Goal: Task Accomplishment & Management: Manage account settings

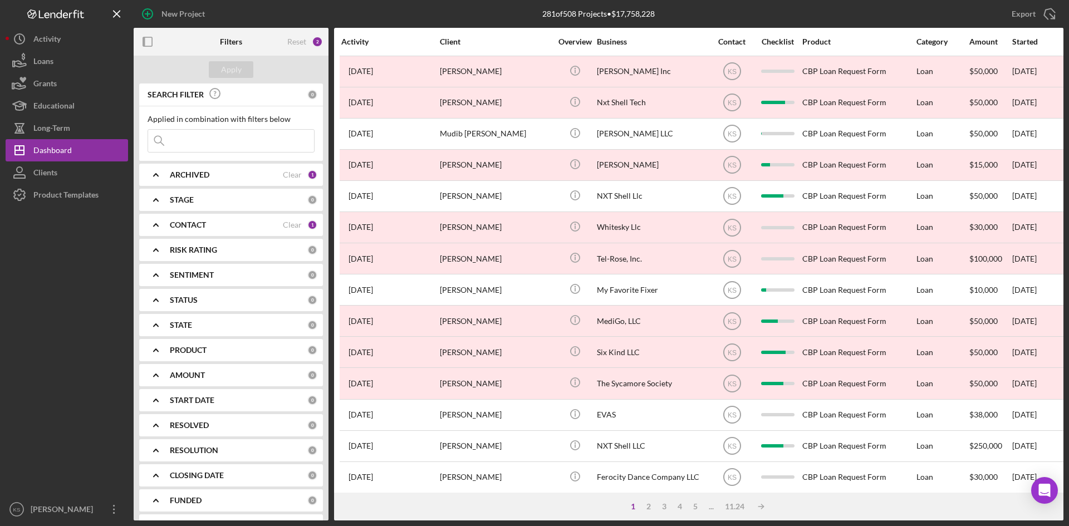
click at [199, 173] on b "ARCHIVED" at bounding box center [190, 174] width 40 height 9
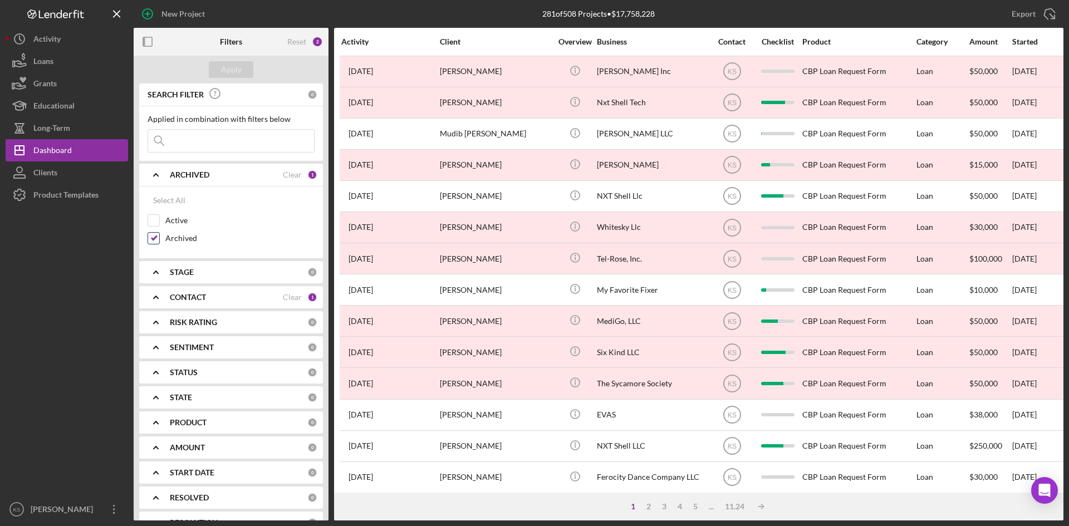
click at [153, 236] on input "Archived" at bounding box center [153, 238] width 11 height 11
checkbox input "false"
click at [186, 273] on b "STAGE" at bounding box center [182, 272] width 24 height 9
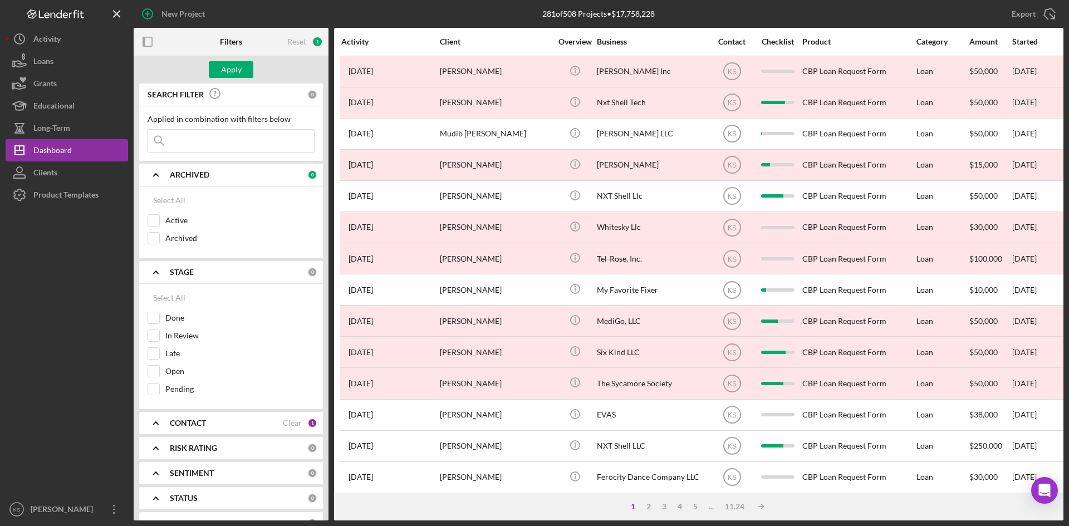
click at [210, 424] on div "CONTACT" at bounding box center [226, 423] width 113 height 9
click at [156, 221] on input "Active" at bounding box center [153, 220] width 11 height 11
checkbox input "true"
click at [237, 70] on div "Apply" at bounding box center [231, 69] width 21 height 17
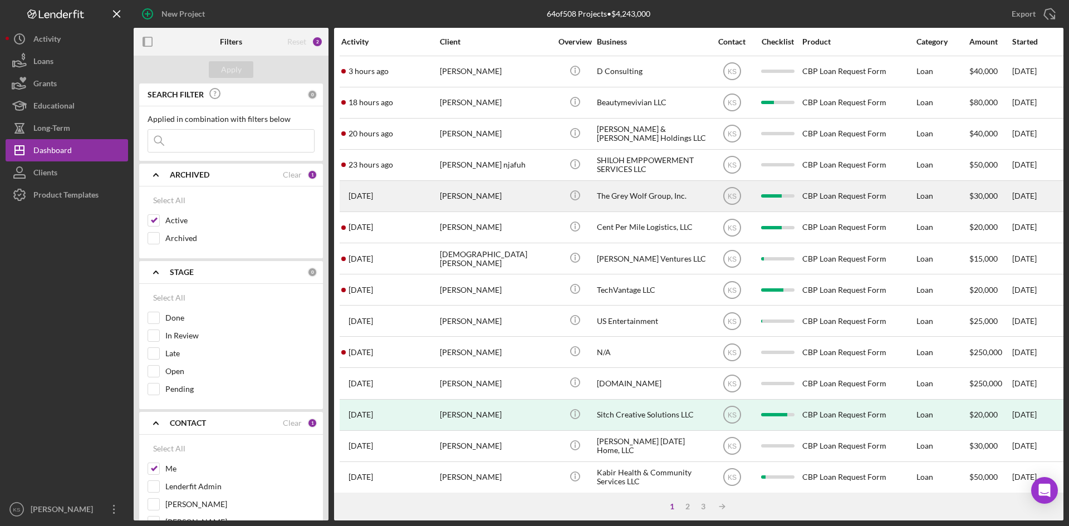
click at [460, 200] on div "[PERSON_NAME]" at bounding box center [495, 195] width 111 height 29
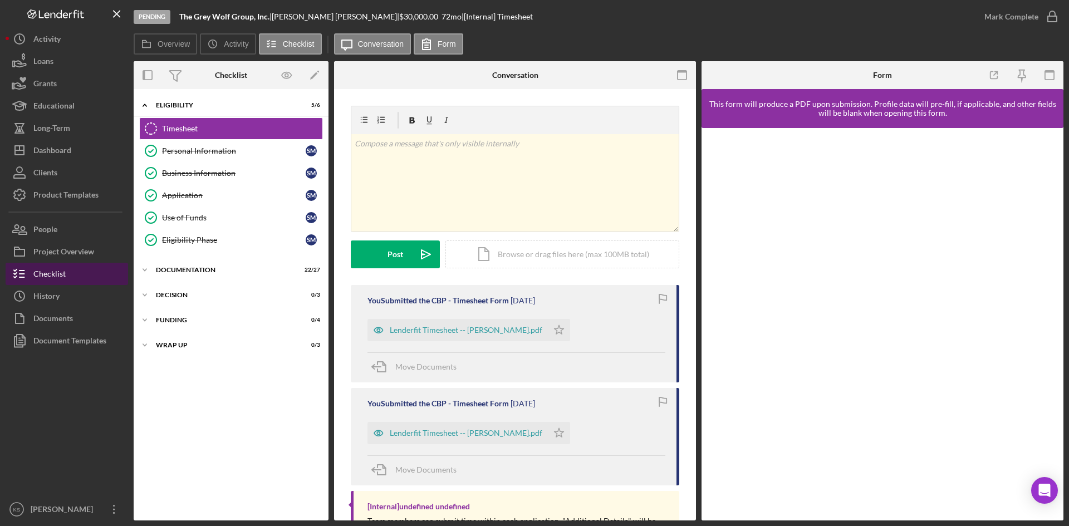
click at [70, 271] on button "Checklist" at bounding box center [67, 274] width 122 height 22
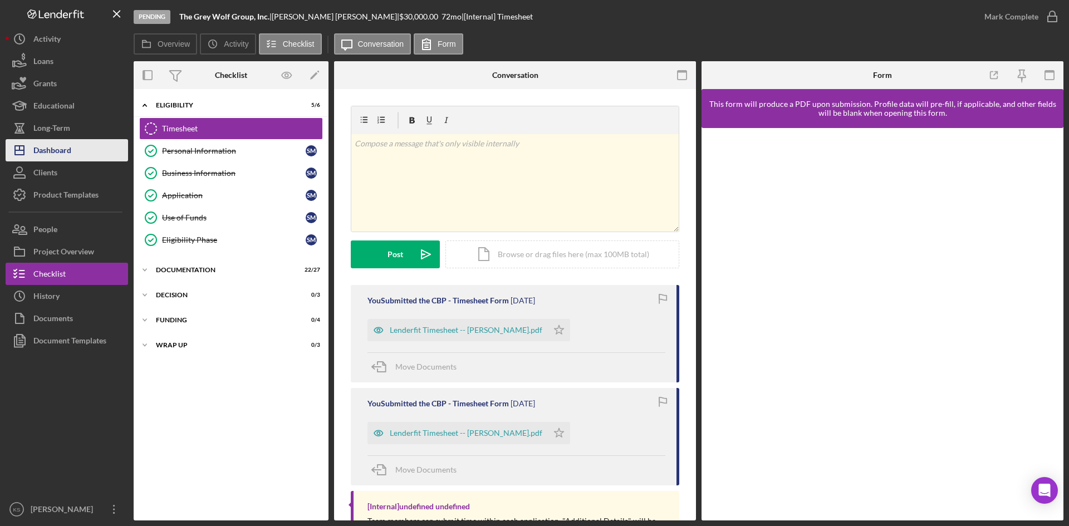
click at [62, 150] on div "Dashboard" at bounding box center [52, 151] width 38 height 25
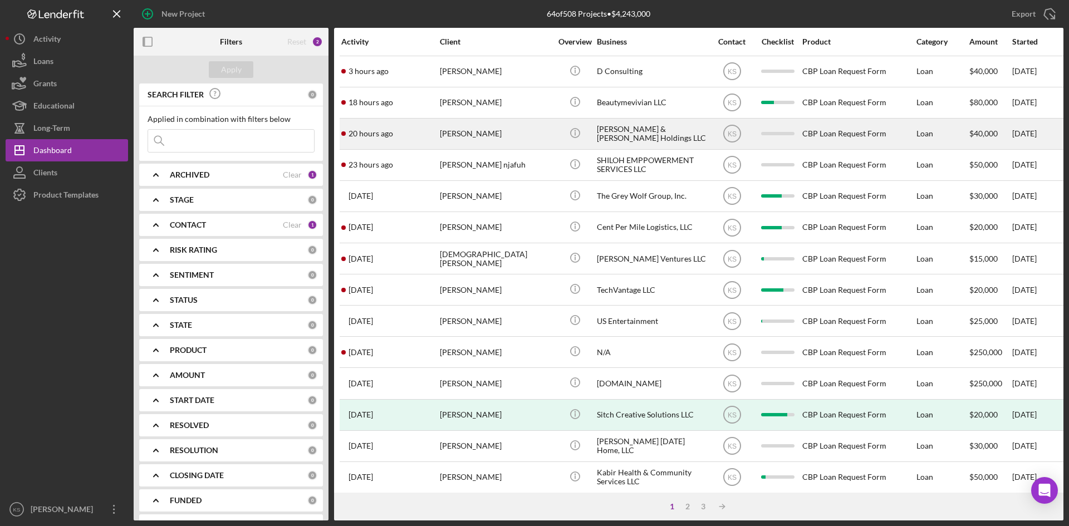
click at [475, 135] on div "[PERSON_NAME]" at bounding box center [495, 133] width 111 height 29
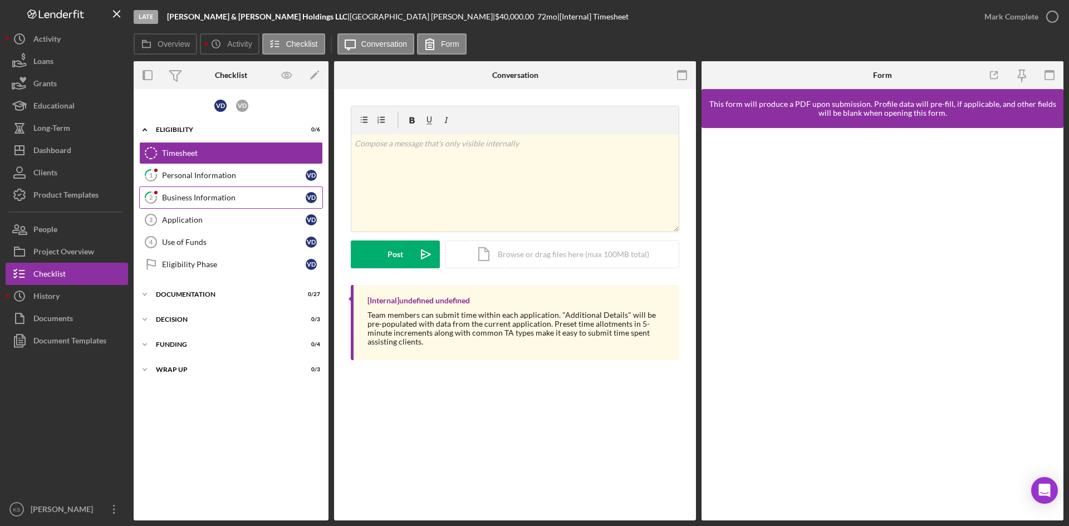
click at [169, 196] on div "Business Information" at bounding box center [234, 197] width 144 height 9
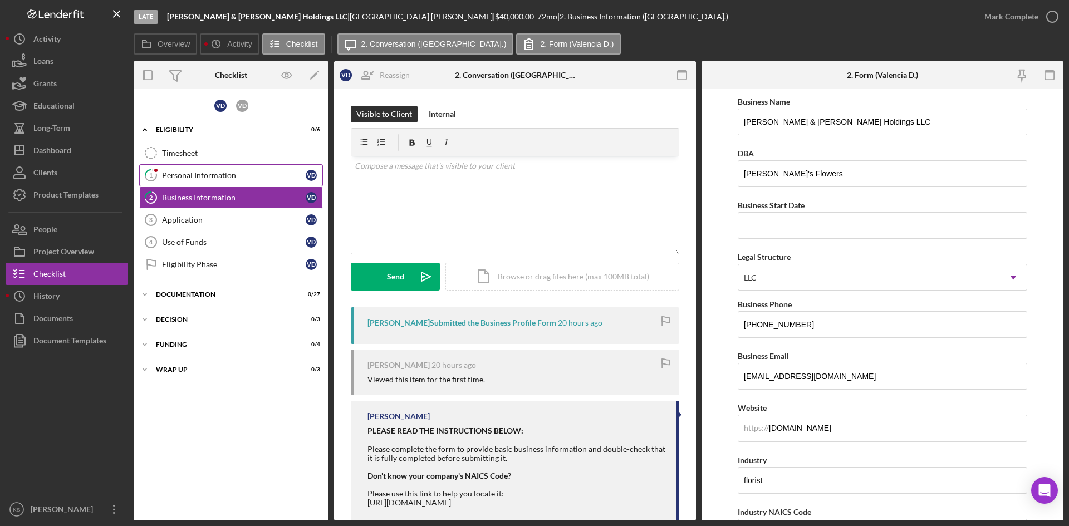
click at [174, 176] on div "Personal Information" at bounding box center [234, 175] width 144 height 9
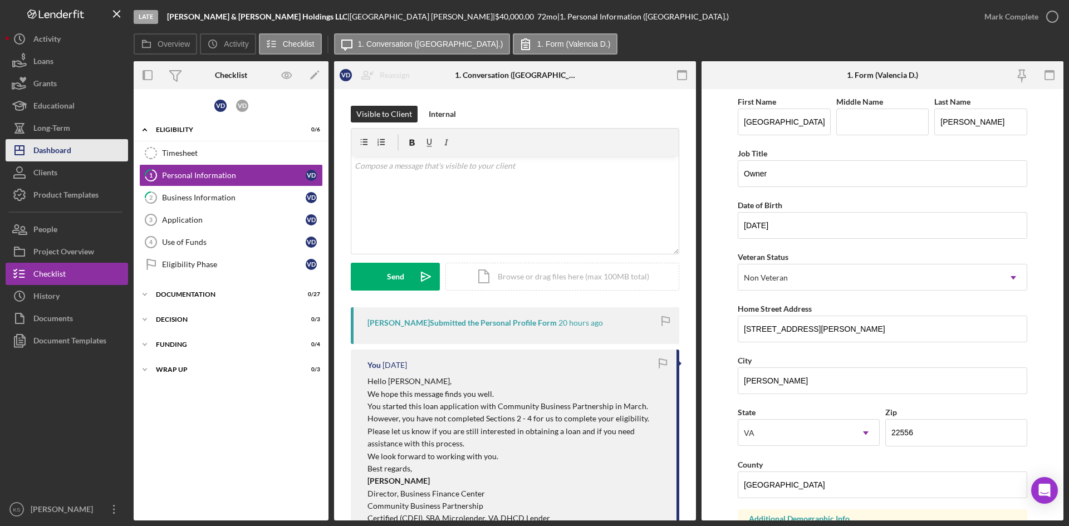
click at [59, 147] on div "Dashboard" at bounding box center [52, 151] width 38 height 25
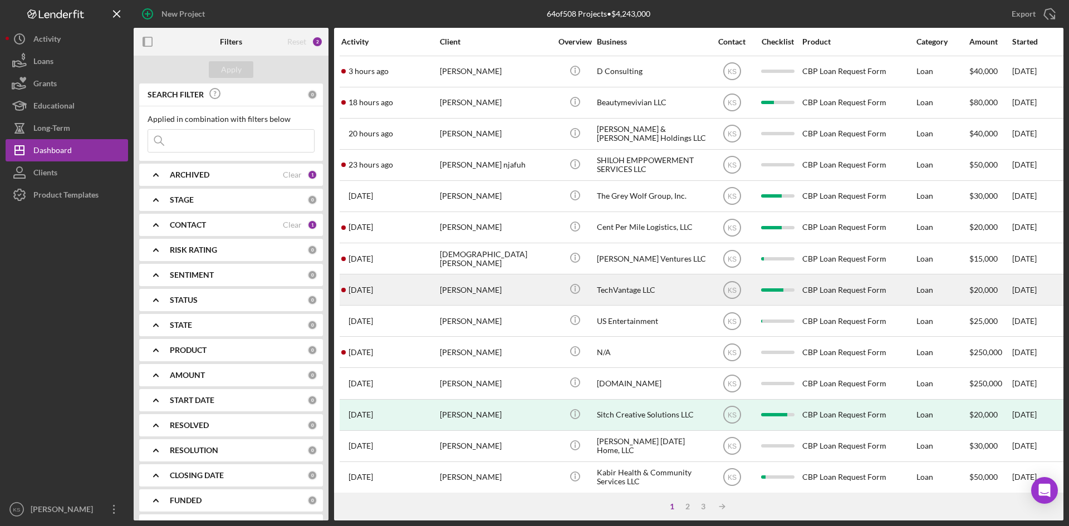
click at [469, 293] on div "[PERSON_NAME]" at bounding box center [495, 289] width 111 height 29
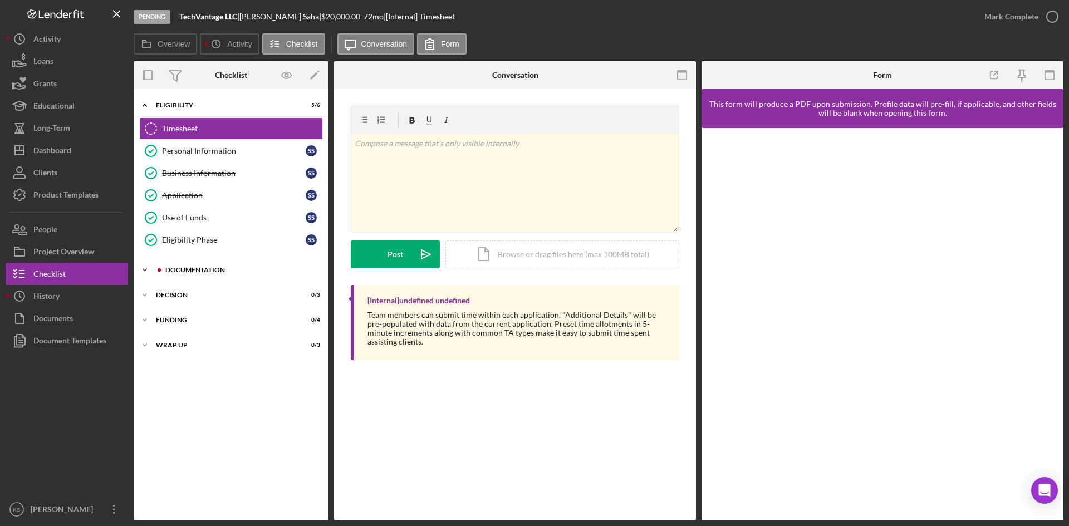
click at [180, 271] on div "Documentation" at bounding box center [239, 270] width 149 height 7
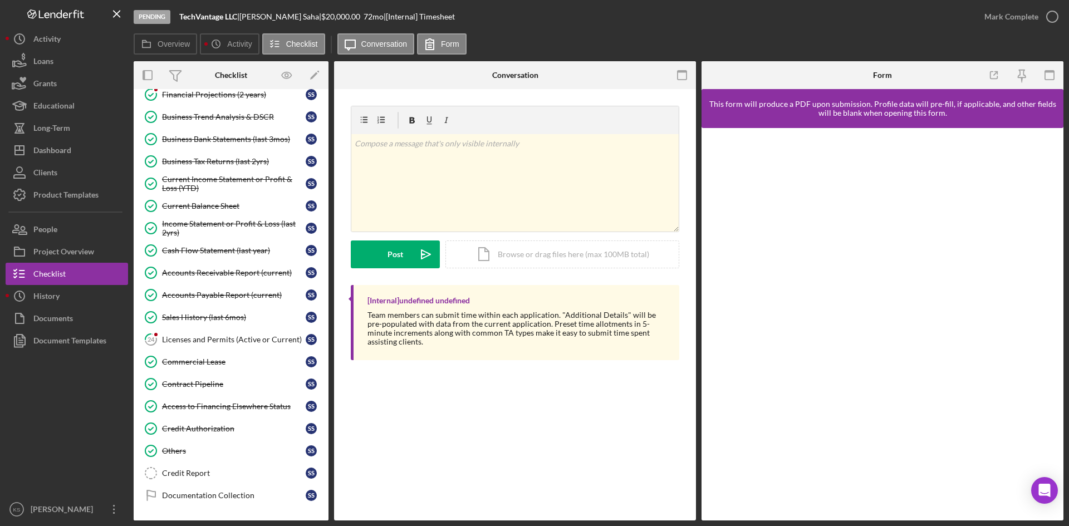
scroll to position [390, 0]
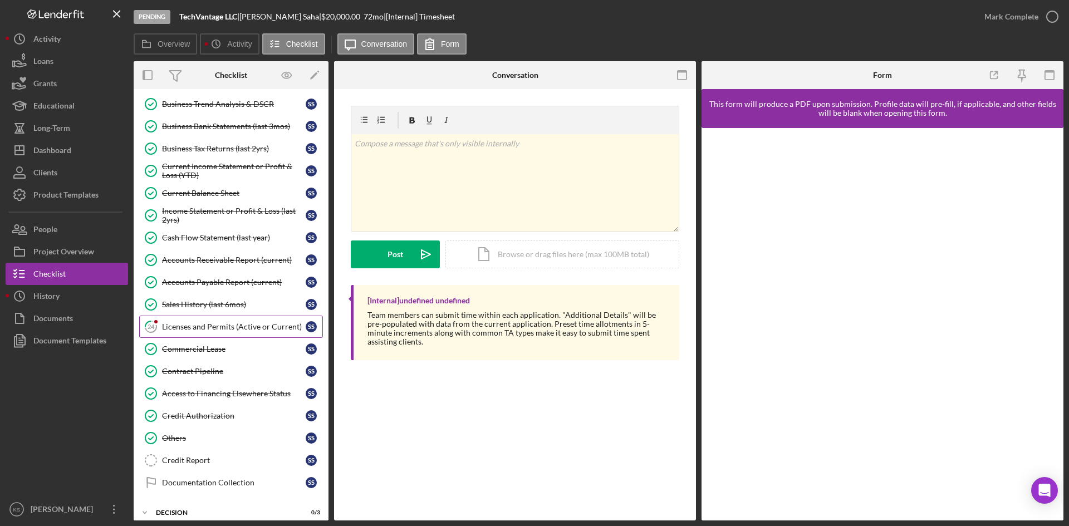
click at [169, 327] on div "Licenses and Permits (Active or Current)" at bounding box center [234, 326] width 144 height 9
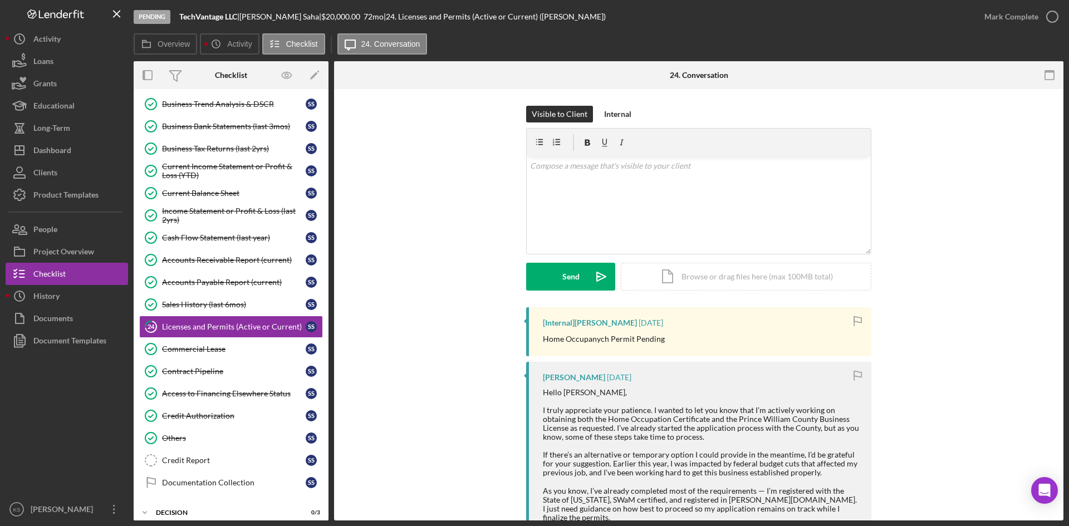
click at [640, 342] on p "Home Occupanych Permit Pending" at bounding box center [604, 339] width 122 height 12
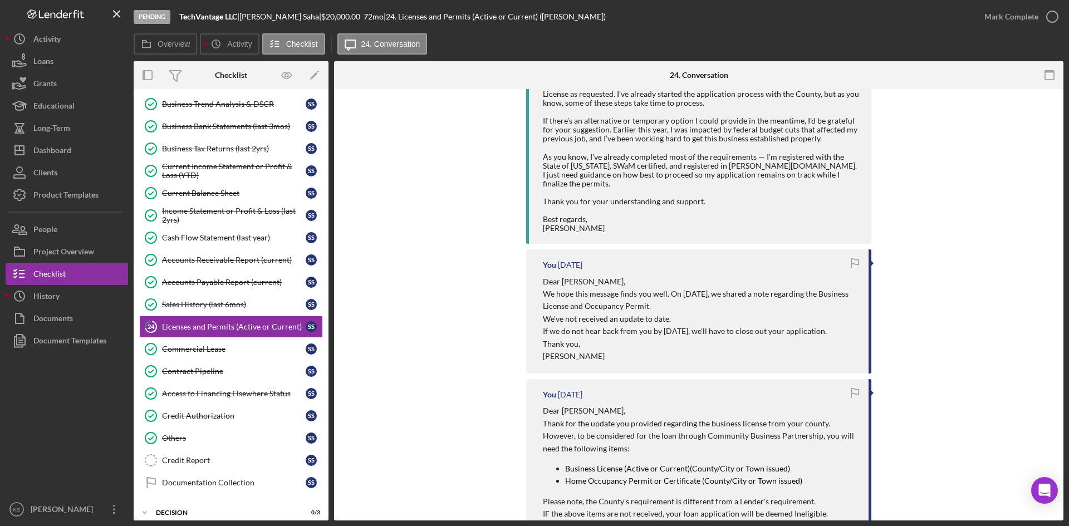
scroll to position [557, 0]
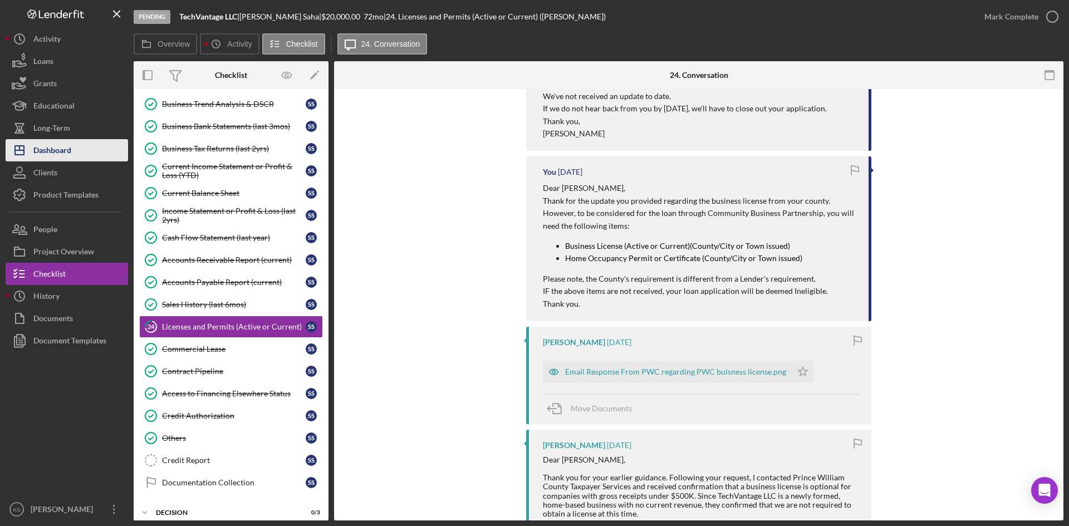
click at [37, 147] on div "Dashboard" at bounding box center [52, 151] width 38 height 25
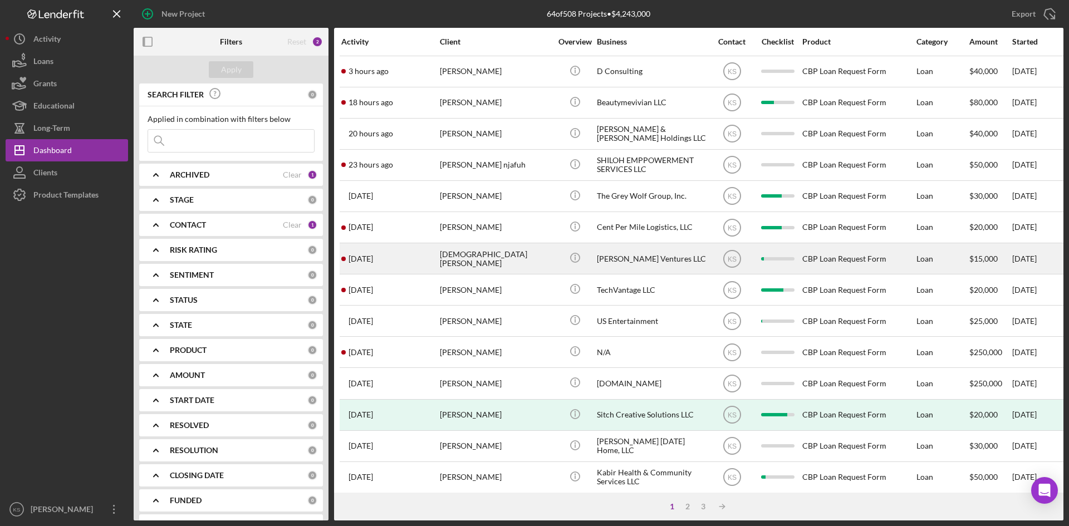
click at [476, 266] on div "[DEMOGRAPHIC_DATA][PERSON_NAME]" at bounding box center [495, 258] width 111 height 29
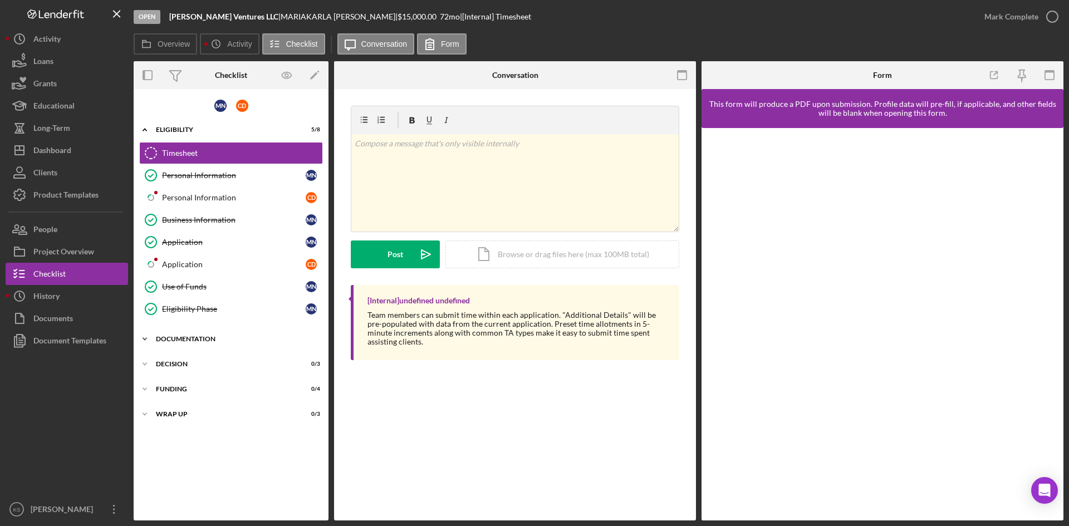
click at [176, 332] on div "Icon/Expander Documentation 0 / 35" at bounding box center [231, 339] width 195 height 22
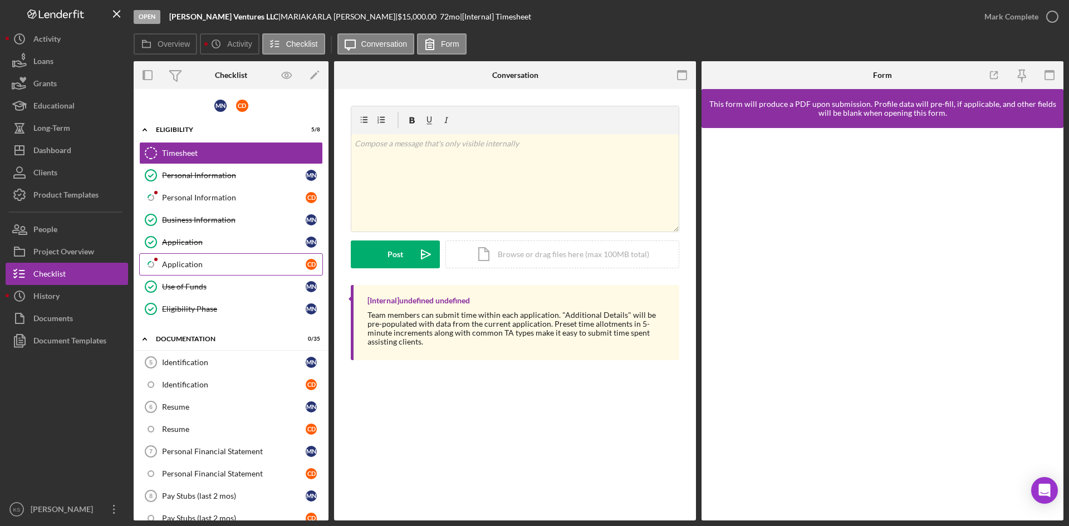
click at [180, 263] on div "Application" at bounding box center [234, 264] width 144 height 9
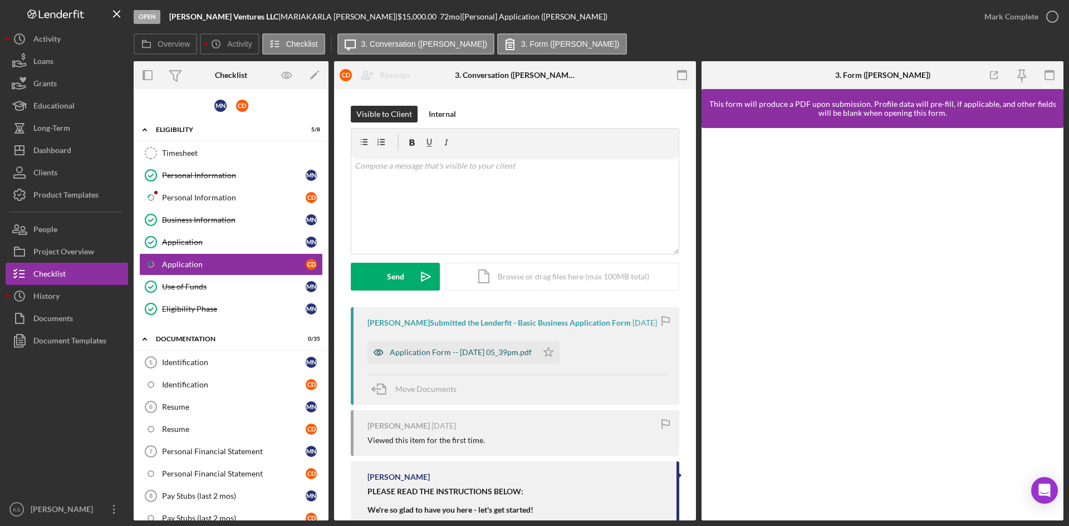
click at [480, 357] on div "Application Form -- [DATE] 05_39pm.pdf" at bounding box center [452, 352] width 170 height 22
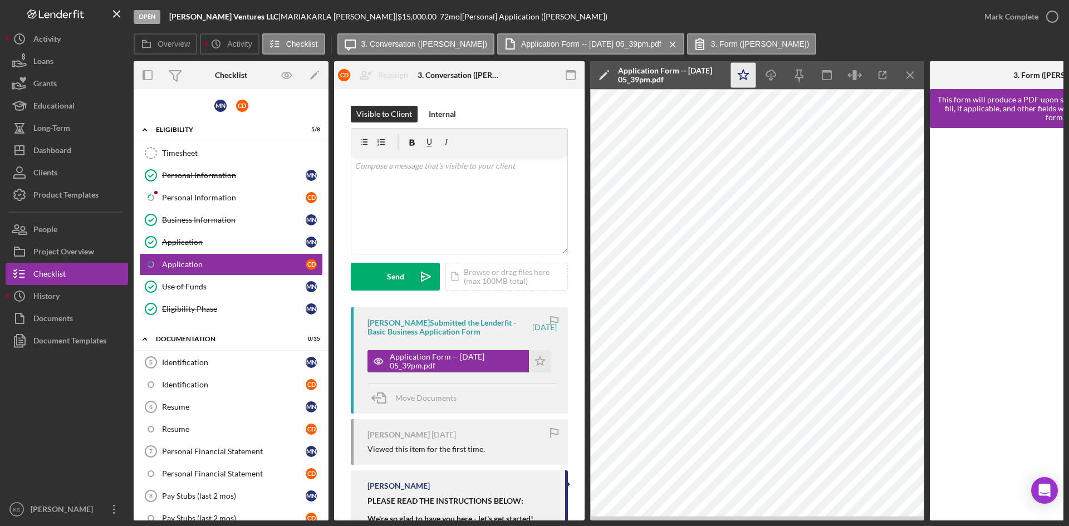
click at [743, 77] on icon "Icon/Star" at bounding box center [743, 75] width 25 height 25
click at [1054, 14] on icon "button" at bounding box center [1052, 17] width 28 height 28
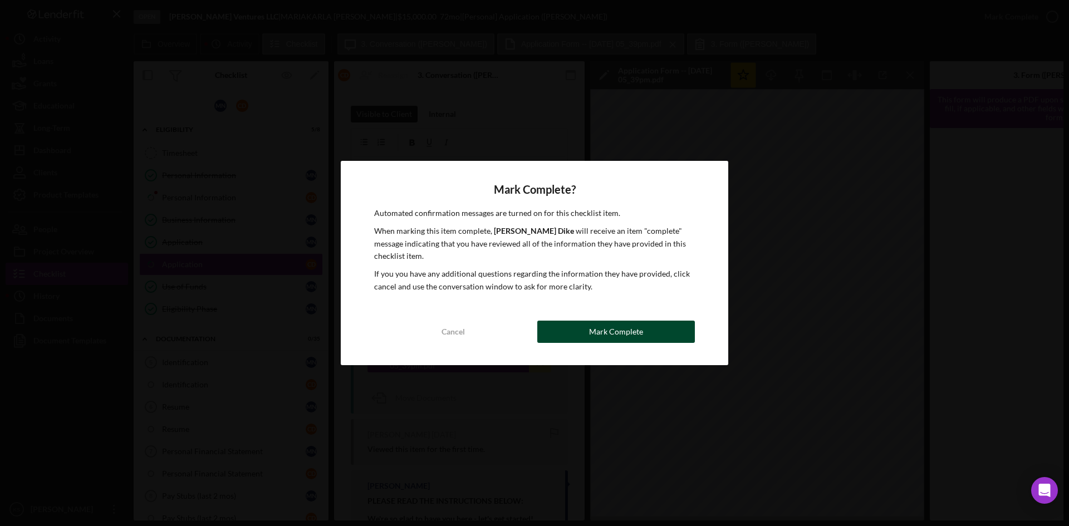
click at [623, 334] on div "Mark Complete" at bounding box center [616, 332] width 54 height 22
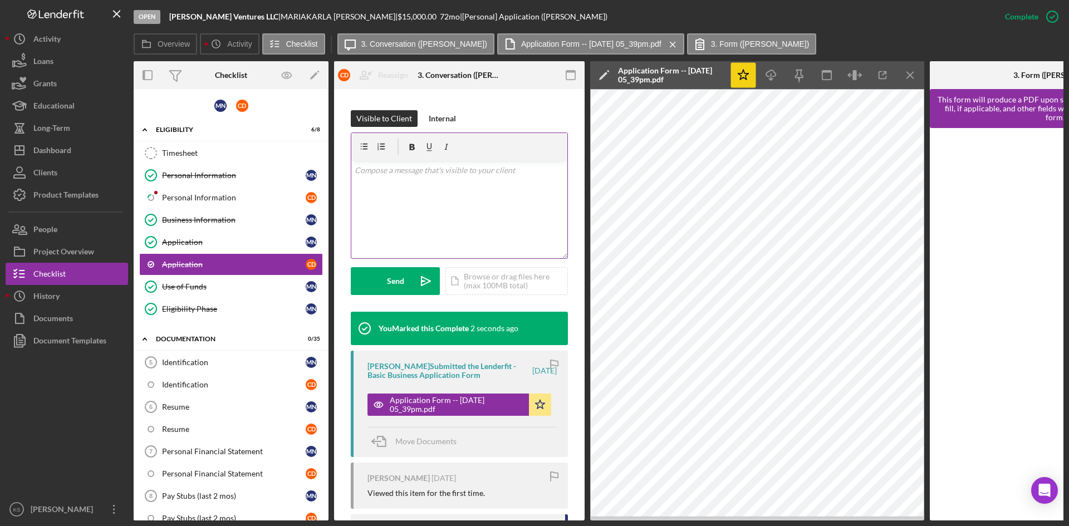
scroll to position [167, 0]
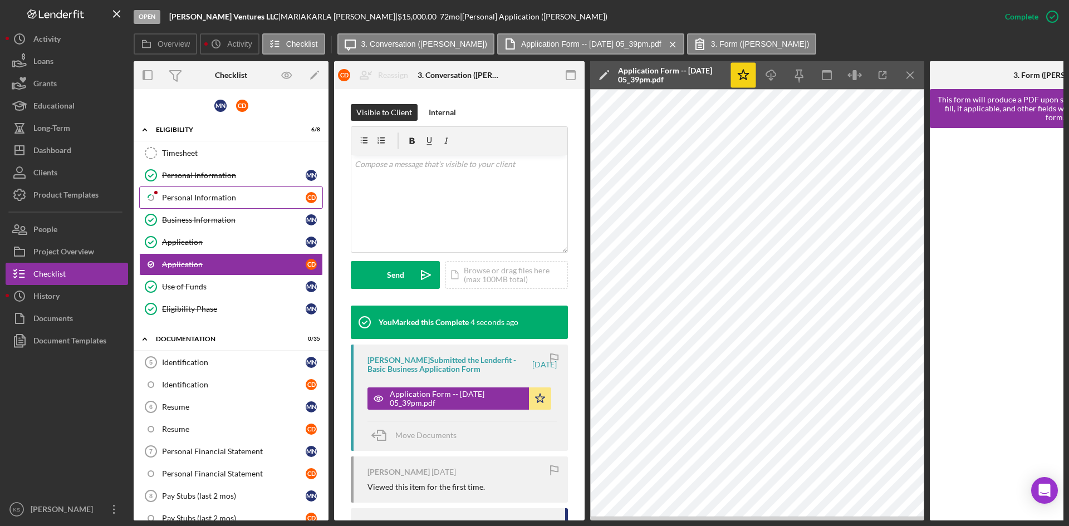
click at [186, 194] on div "Personal Information" at bounding box center [234, 197] width 144 height 9
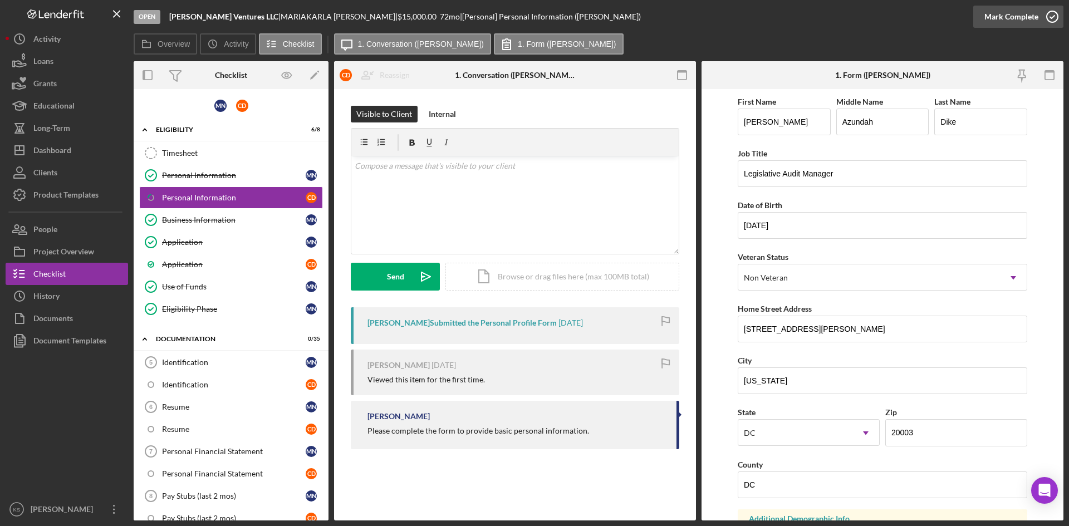
click at [1053, 17] on icon "button" at bounding box center [1052, 17] width 28 height 28
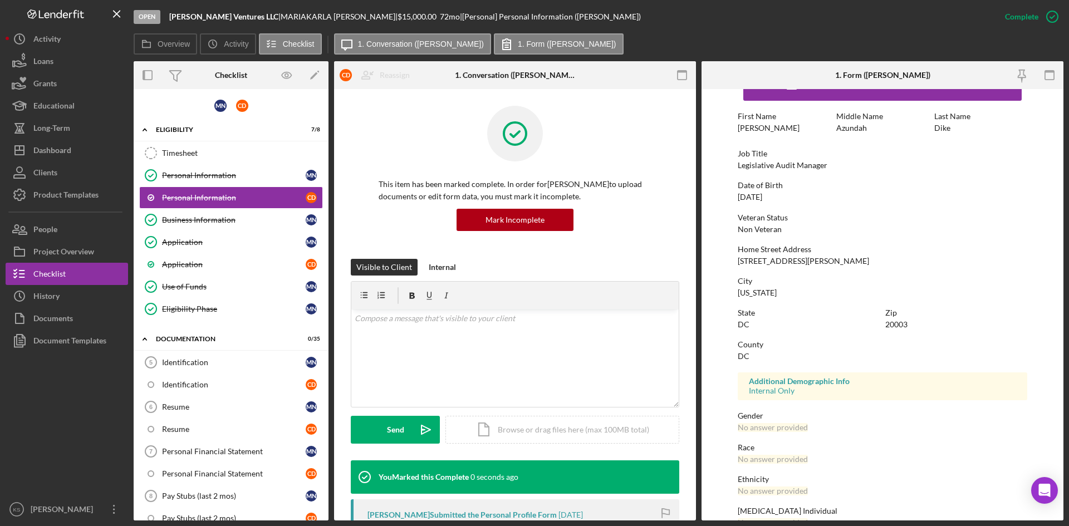
scroll to position [88, 0]
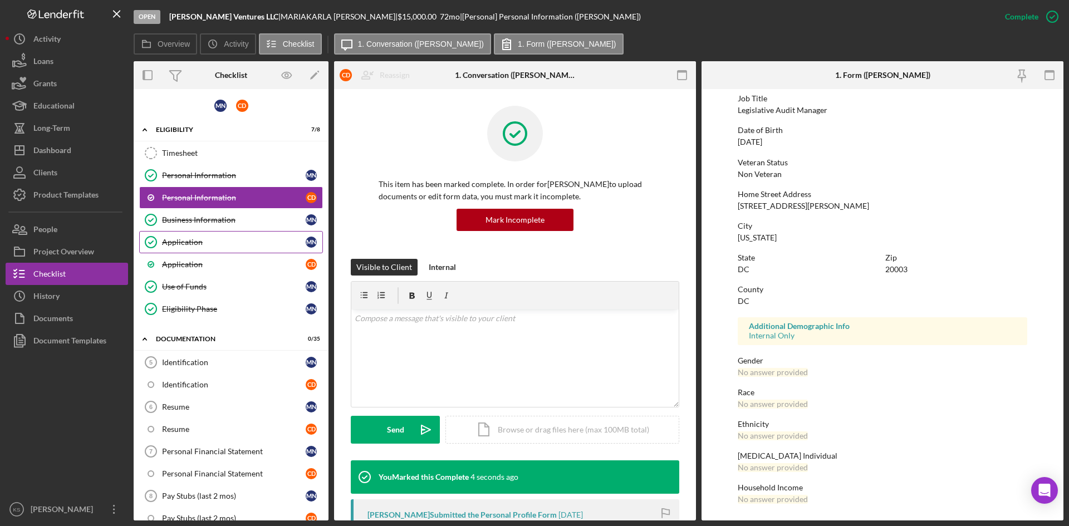
click at [198, 239] on div "Application" at bounding box center [234, 242] width 144 height 9
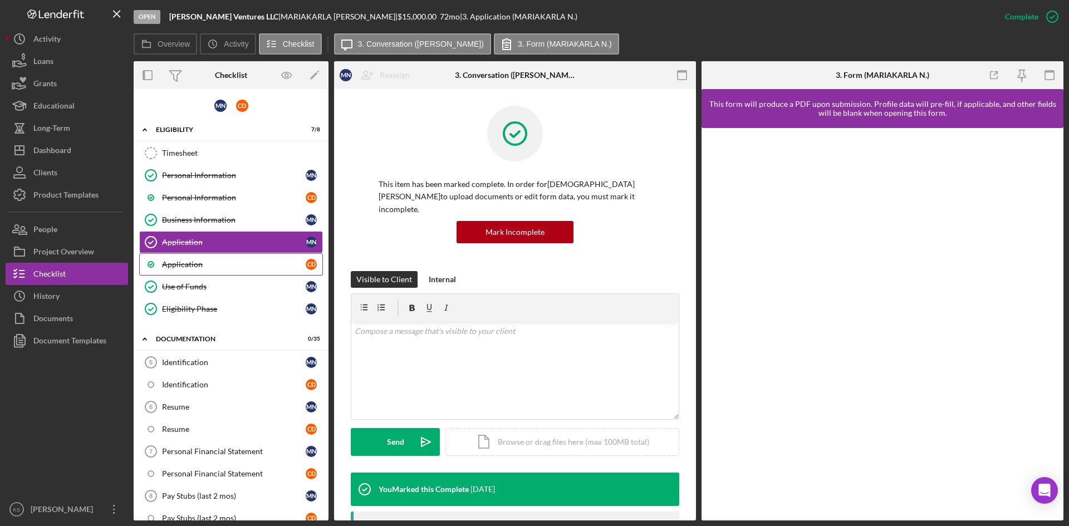
click at [200, 264] on div "Application" at bounding box center [234, 264] width 144 height 9
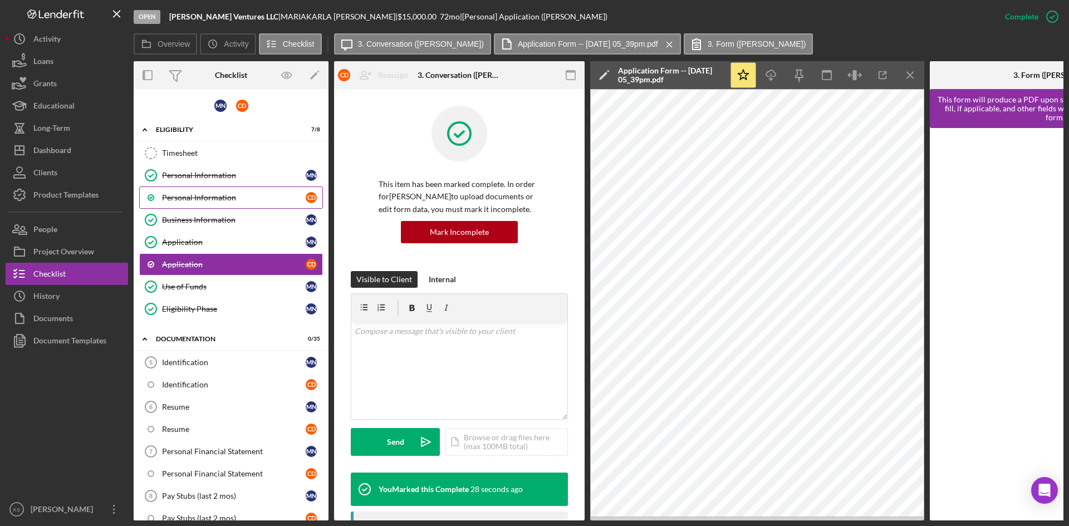
click at [200, 197] on div "Personal Information" at bounding box center [234, 197] width 144 height 9
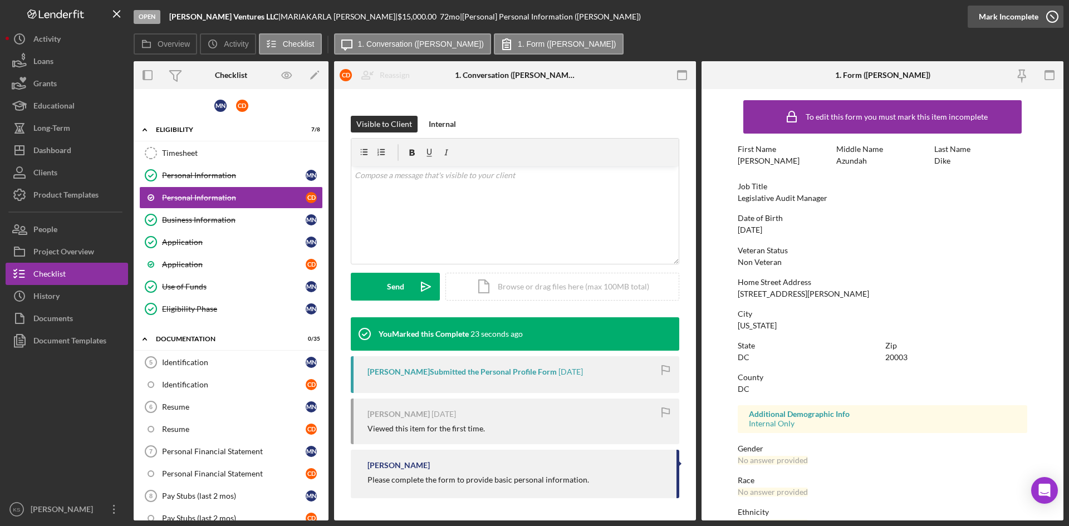
click at [1054, 19] on icon "button" at bounding box center [1052, 17] width 28 height 28
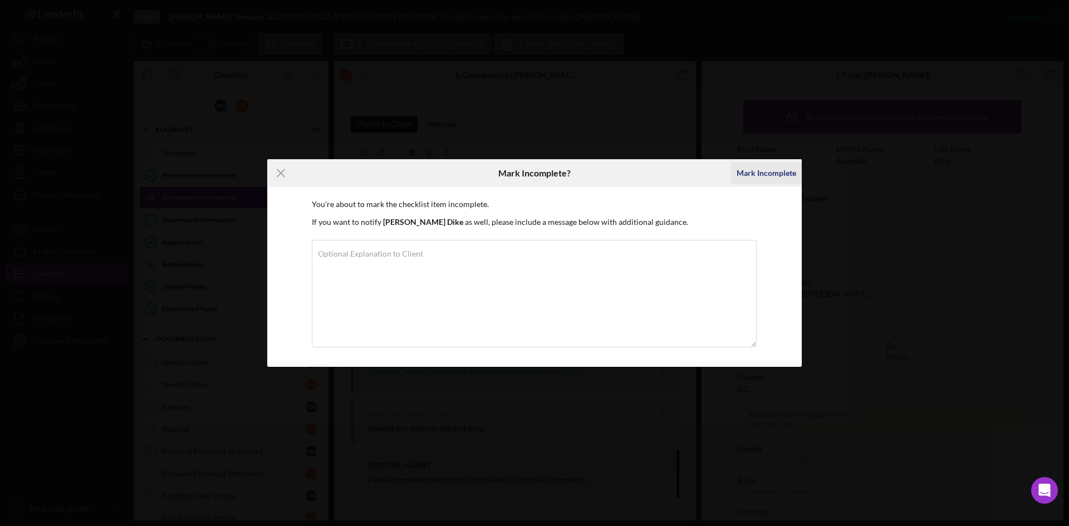
click at [773, 175] on div "Mark Incomplete" at bounding box center [766, 173] width 60 height 22
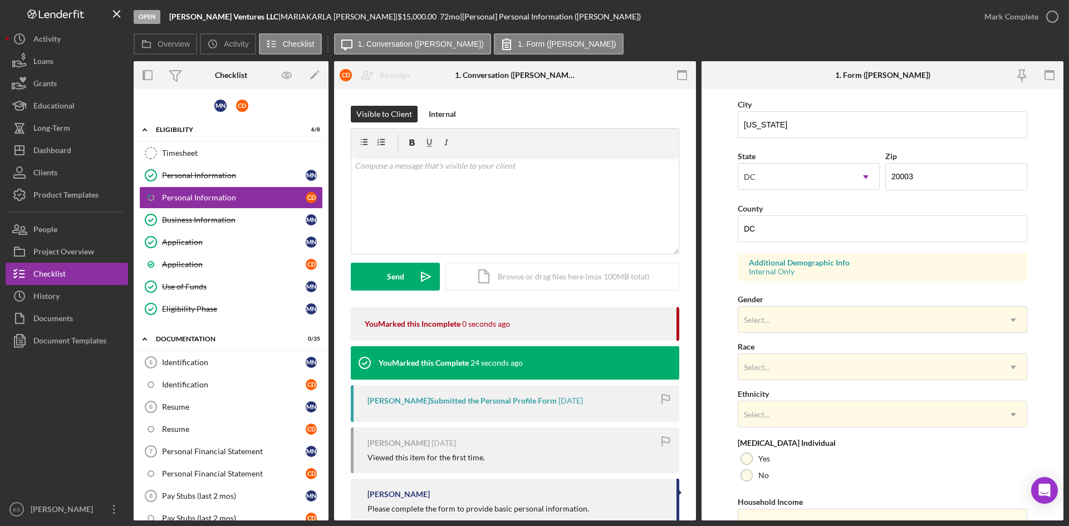
scroll to position [278, 0]
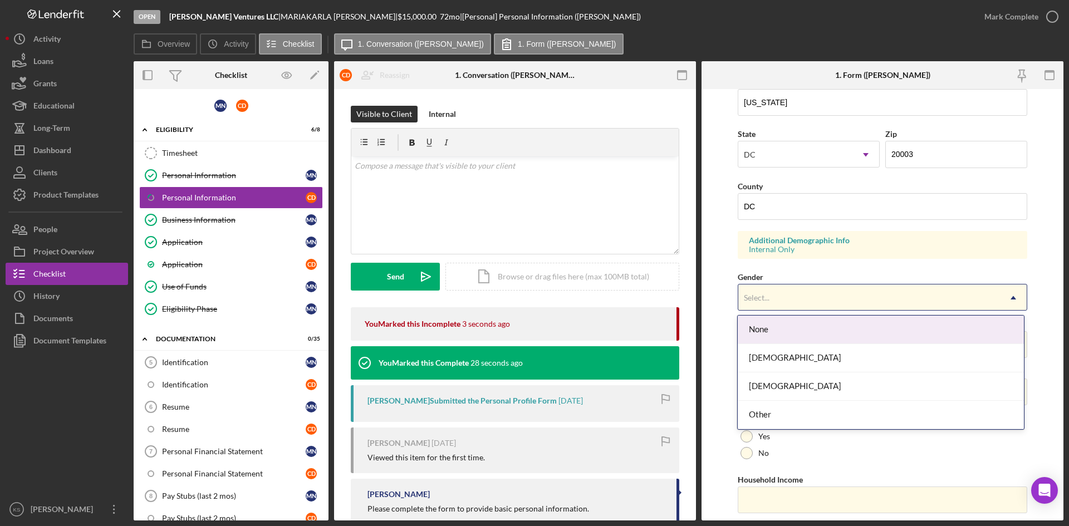
click at [807, 299] on div "Select..." at bounding box center [869, 298] width 262 height 26
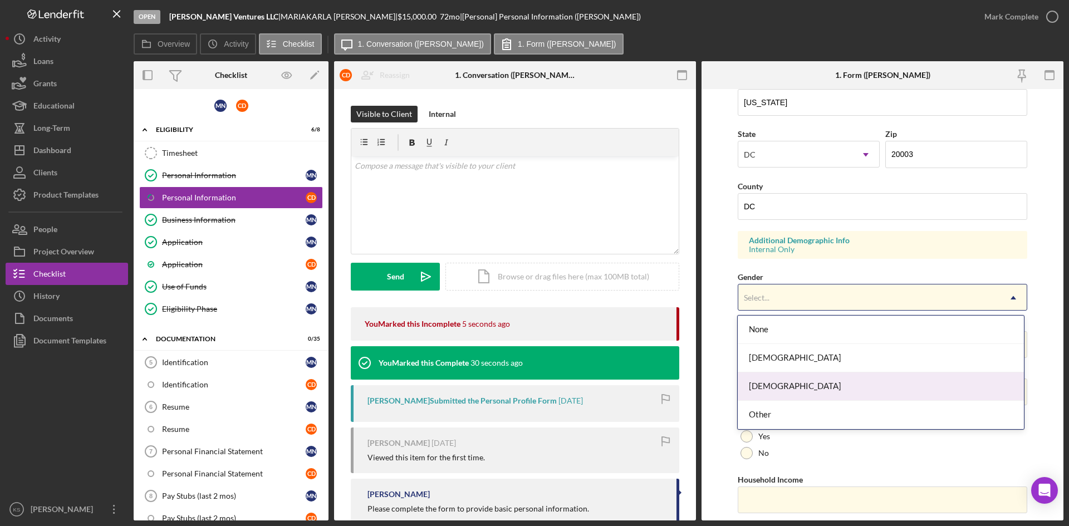
click at [801, 385] on div "[DEMOGRAPHIC_DATA]" at bounding box center [880, 386] width 286 height 28
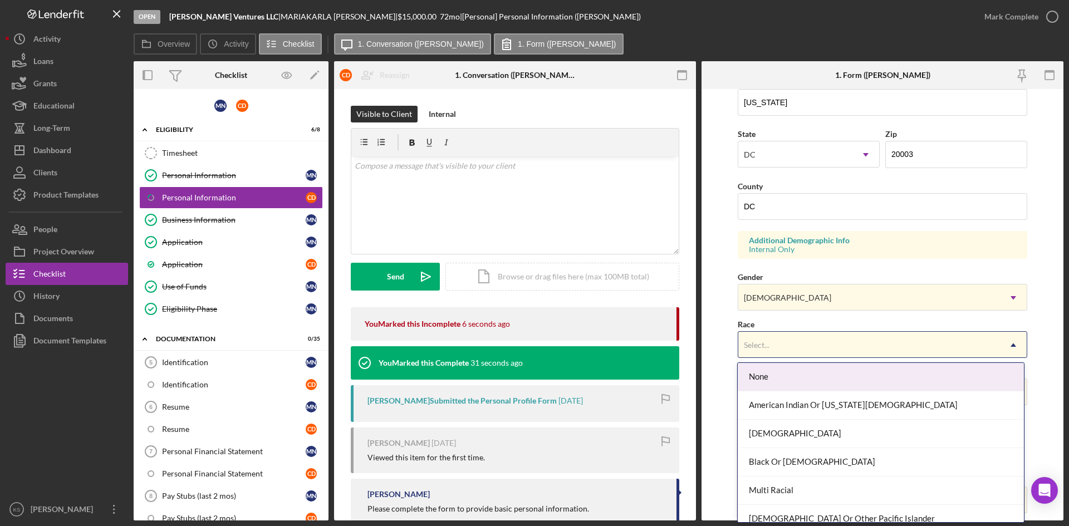
click at [808, 343] on div "Select..." at bounding box center [869, 345] width 262 height 26
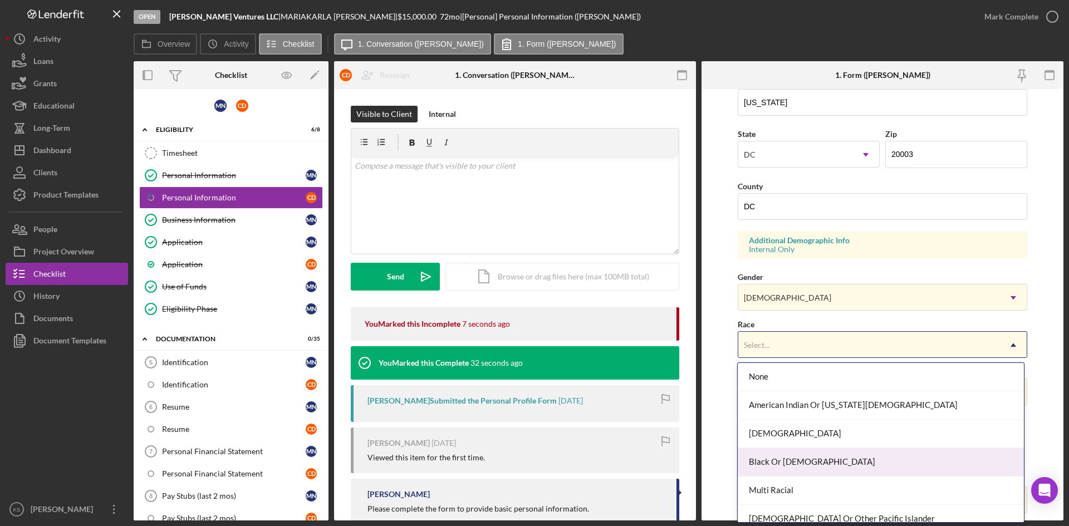
click at [799, 465] on div "Black Or [DEMOGRAPHIC_DATA]" at bounding box center [880, 462] width 286 height 28
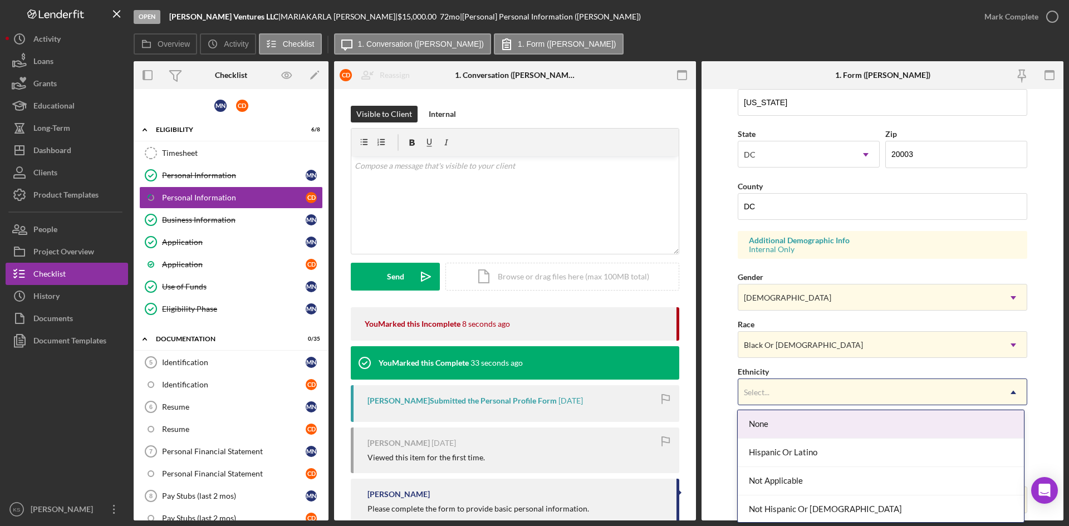
click at [810, 399] on div "Select..." at bounding box center [869, 393] width 262 height 26
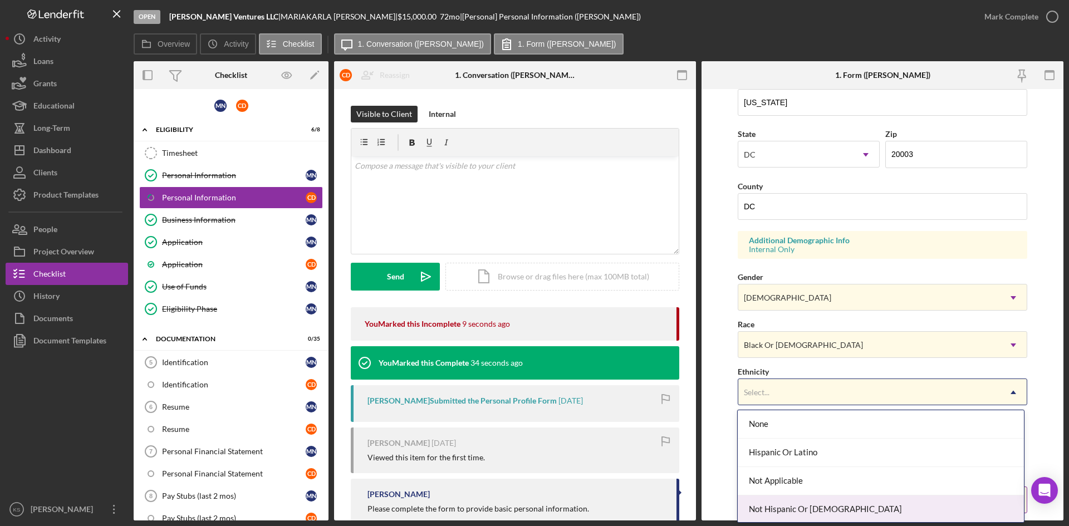
click at [810, 508] on div "Not Hispanic Or [DEMOGRAPHIC_DATA]" at bounding box center [880, 509] width 286 height 28
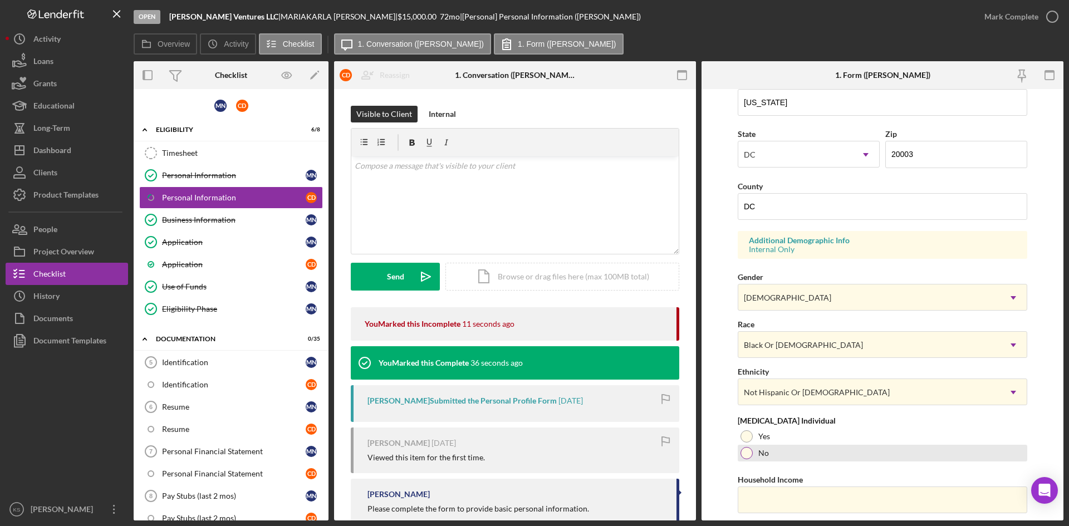
click at [749, 454] on div at bounding box center [746, 453] width 12 height 12
click at [766, 501] on input "Household Income" at bounding box center [881, 499] width 289 height 27
paste input "$300,000"
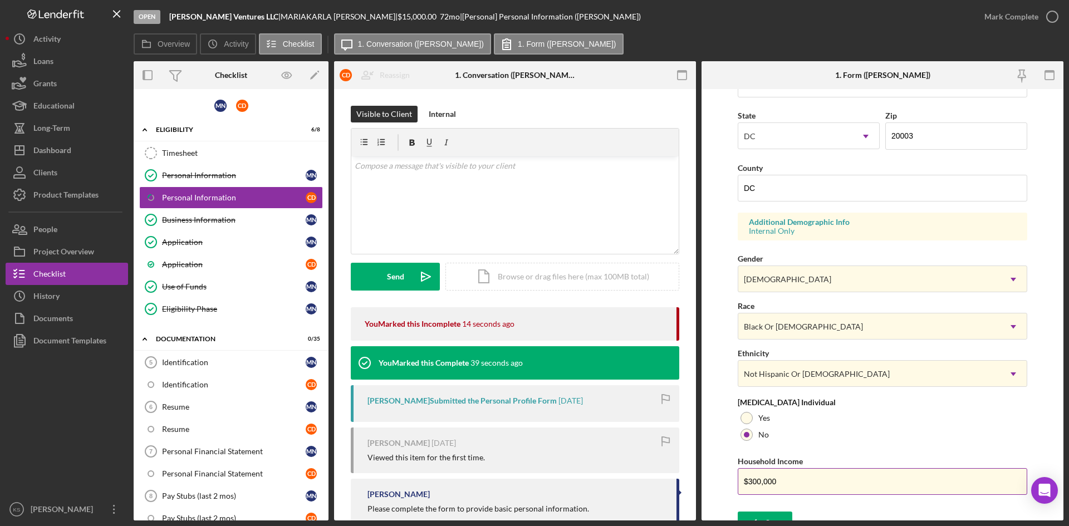
scroll to position [312, 0]
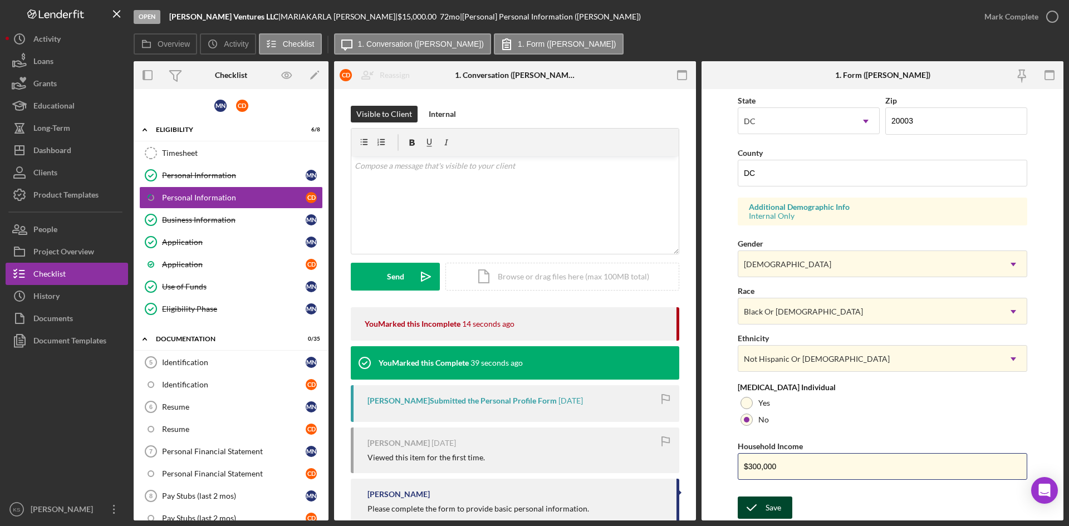
type input "$300,000"
click at [763, 507] on icon "submit" at bounding box center [751, 508] width 28 height 28
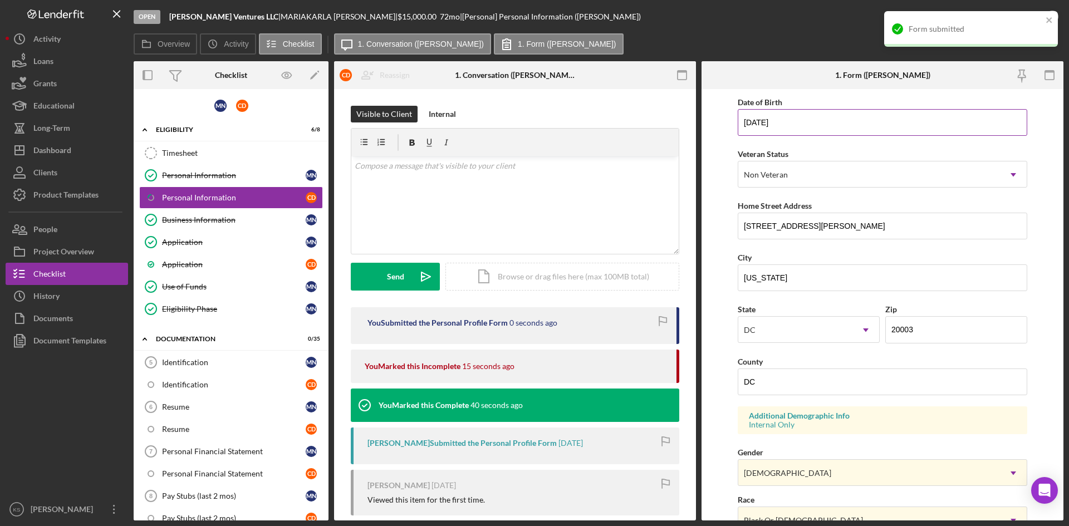
scroll to position [0, 0]
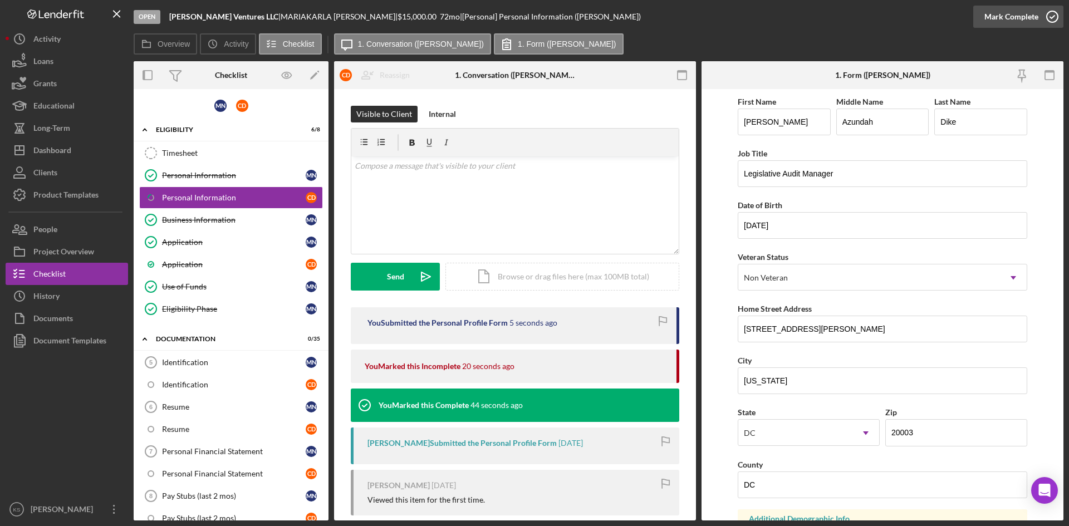
click at [1053, 16] on icon "button" at bounding box center [1052, 17] width 28 height 28
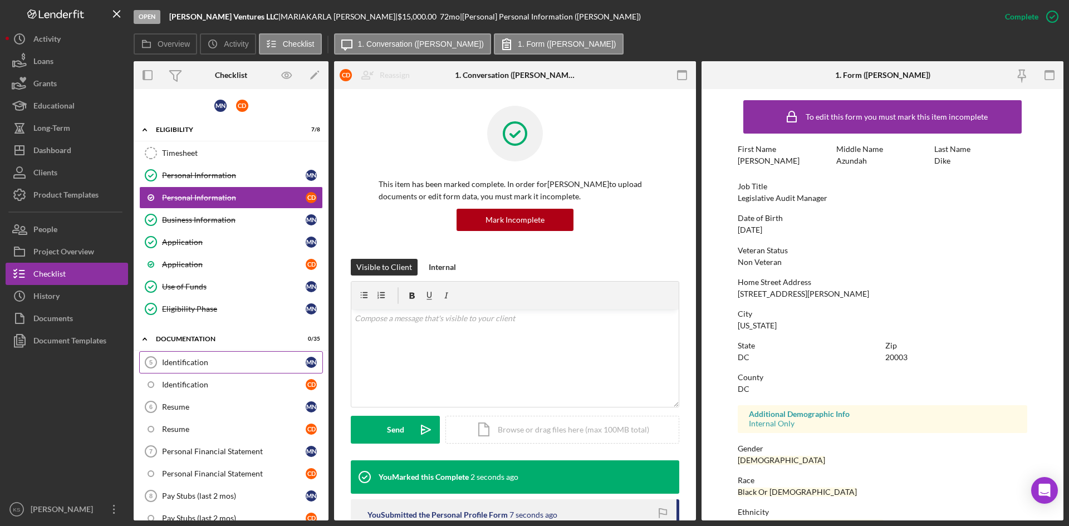
click at [174, 368] on link "Identification 5 Identification M N" at bounding box center [231, 362] width 184 height 22
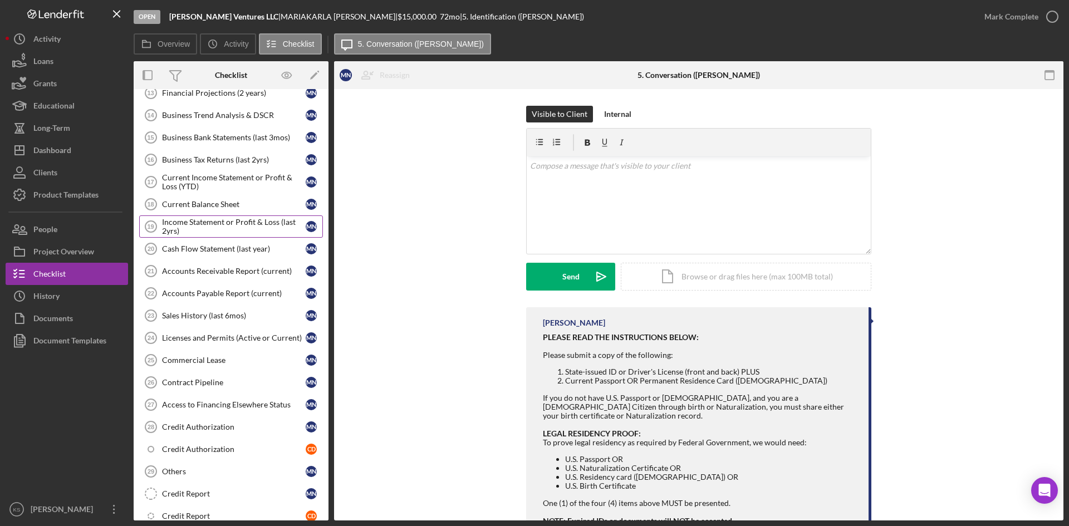
scroll to position [557, 0]
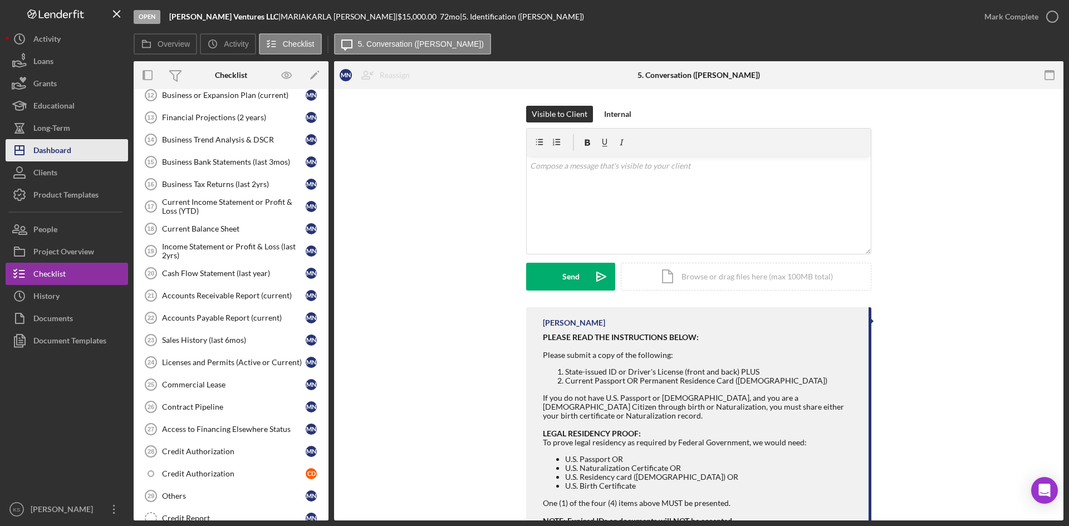
click at [76, 154] on button "Icon/Dashboard Dashboard" at bounding box center [67, 150] width 122 height 22
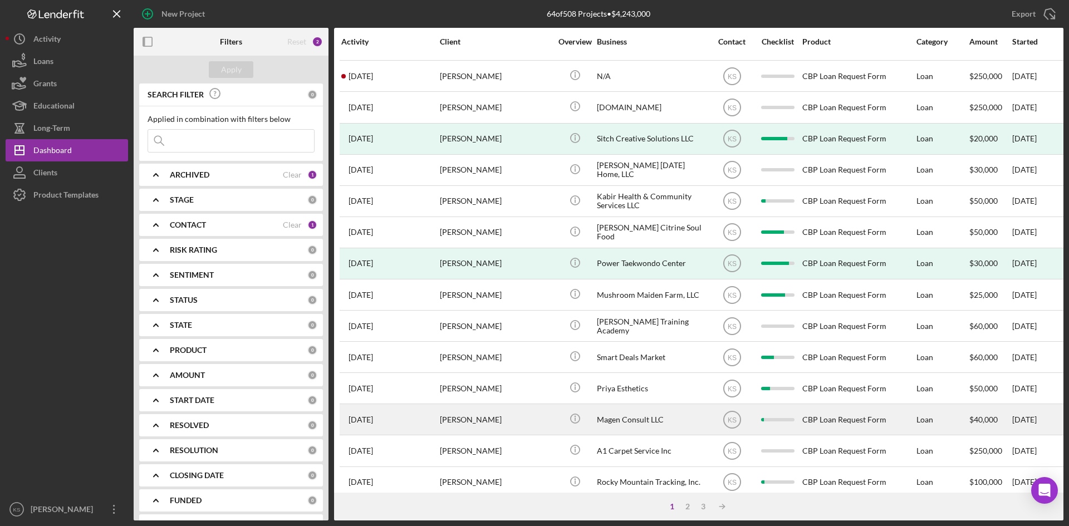
scroll to position [358, 0]
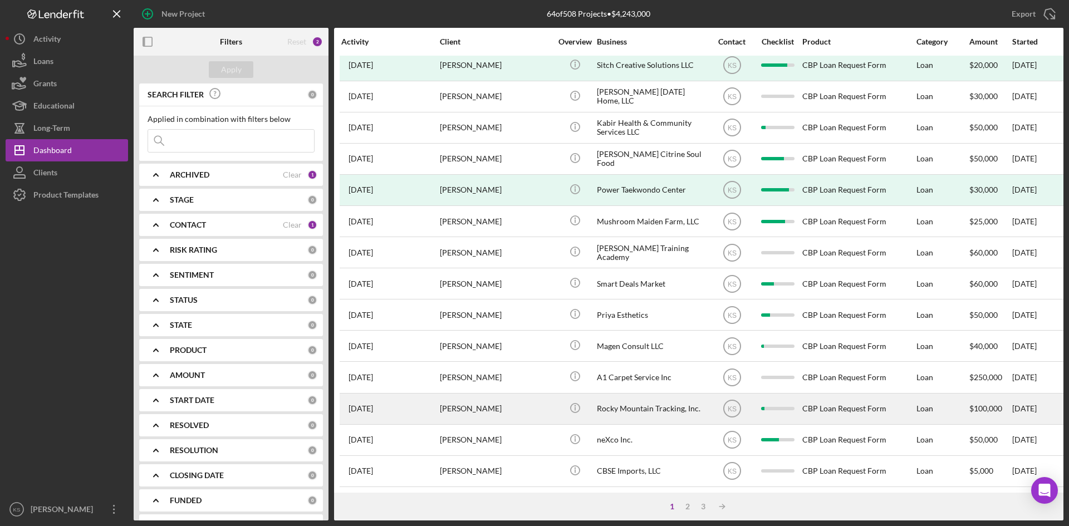
click at [454, 400] on div "[PERSON_NAME]" at bounding box center [495, 408] width 111 height 29
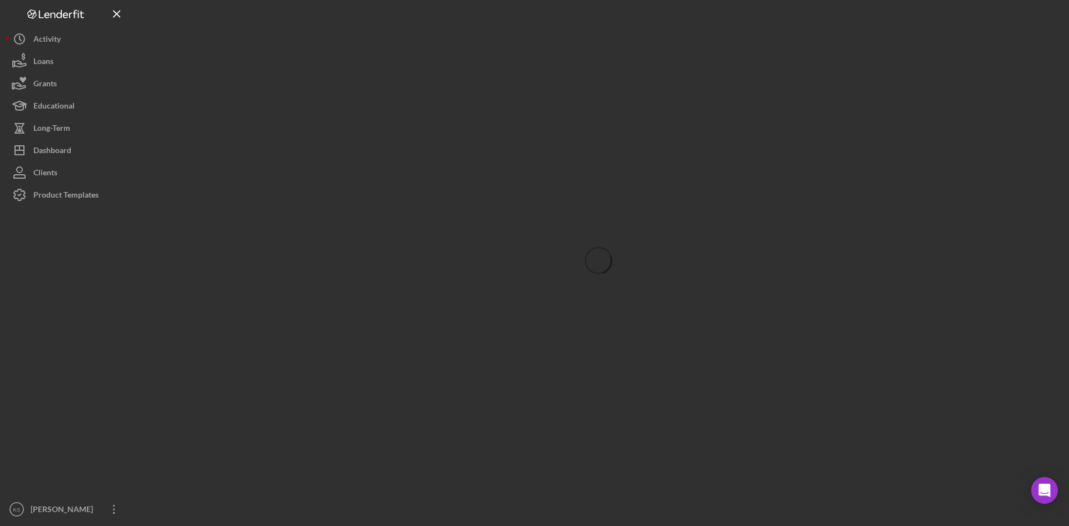
drag, startPoint x: 631, startPoint y: 335, endPoint x: 503, endPoint y: 273, distance: 142.6
drag, startPoint x: 503, startPoint y: 273, endPoint x: 356, endPoint y: 83, distance: 239.2
click at [356, 83] on div at bounding box center [598, 260] width 929 height 520
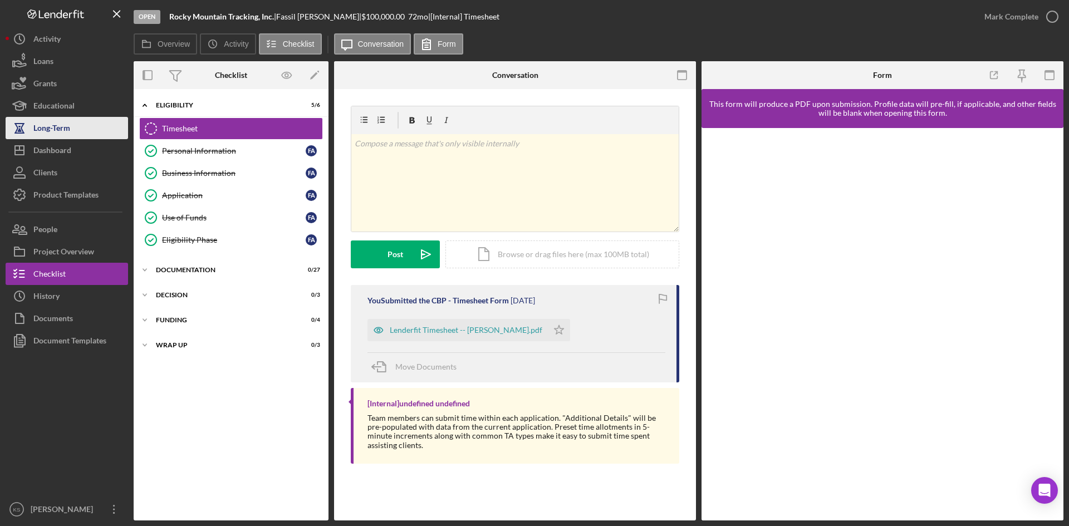
click at [50, 131] on div "Long-Term" at bounding box center [51, 129] width 37 height 25
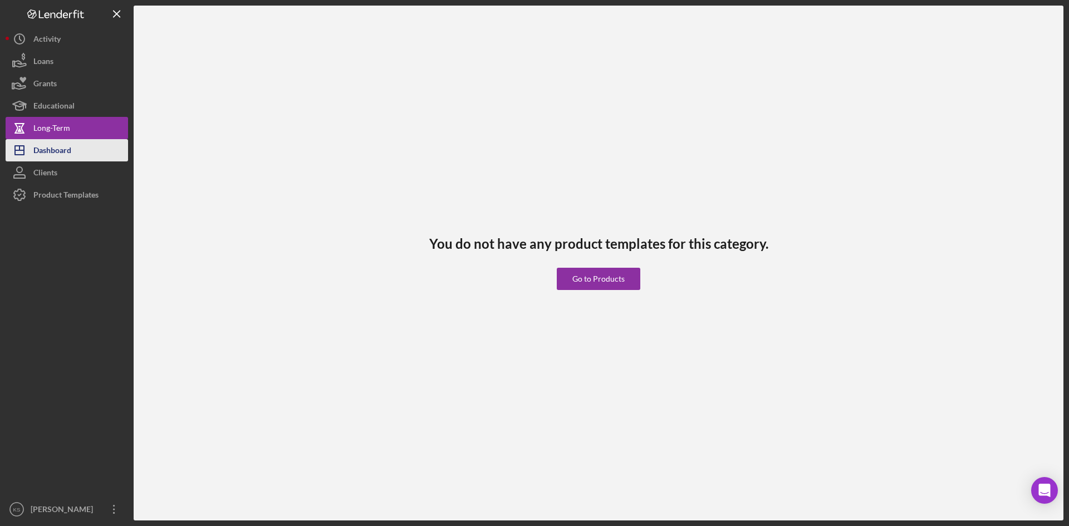
click at [58, 156] on div "Dashboard" at bounding box center [52, 151] width 38 height 25
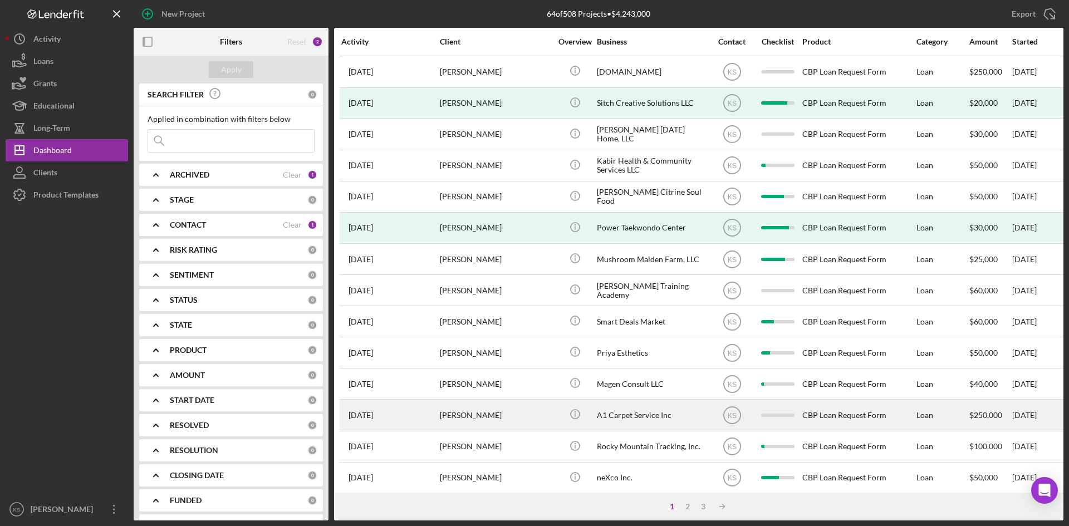
scroll to position [334, 0]
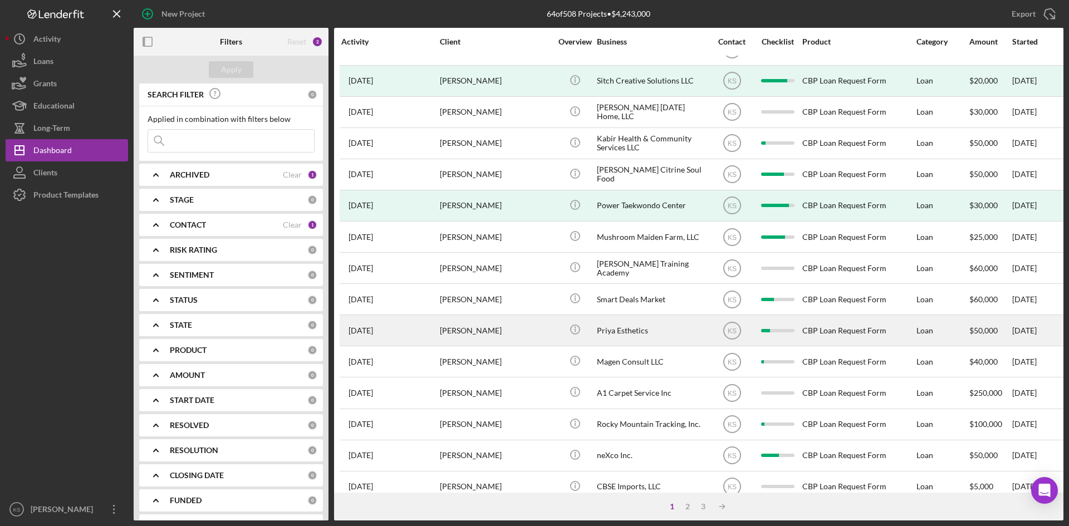
click at [631, 337] on div "Priya Esthetics" at bounding box center [652, 330] width 111 height 29
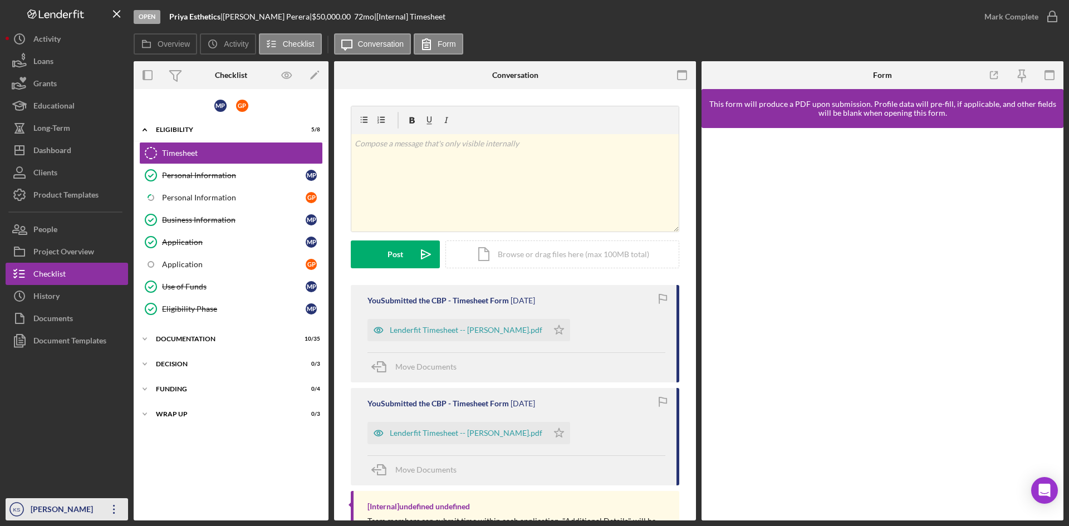
click at [70, 512] on div "[PERSON_NAME]" at bounding box center [64, 510] width 72 height 25
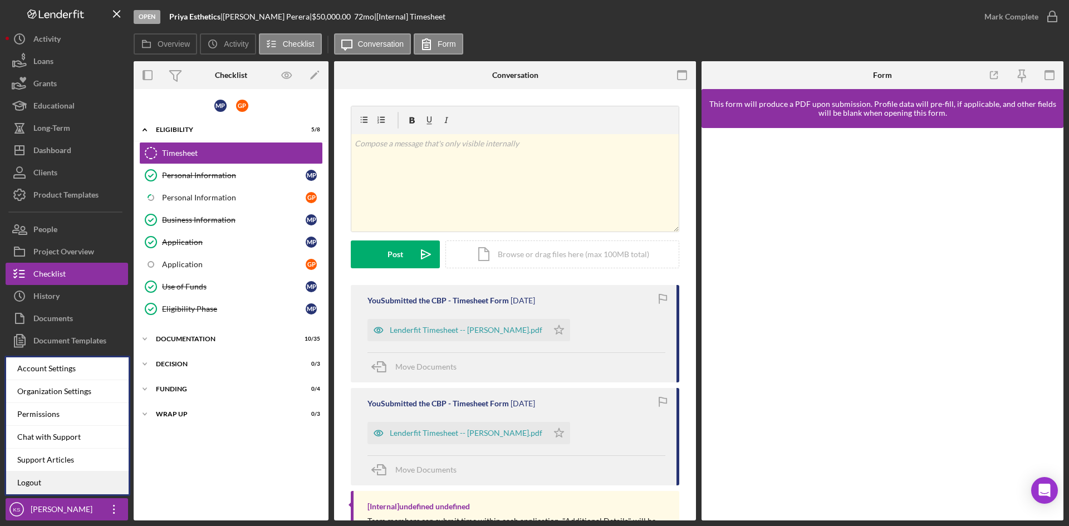
click at [46, 482] on link "Logout" at bounding box center [67, 482] width 122 height 23
